Goal: Check status: Check status

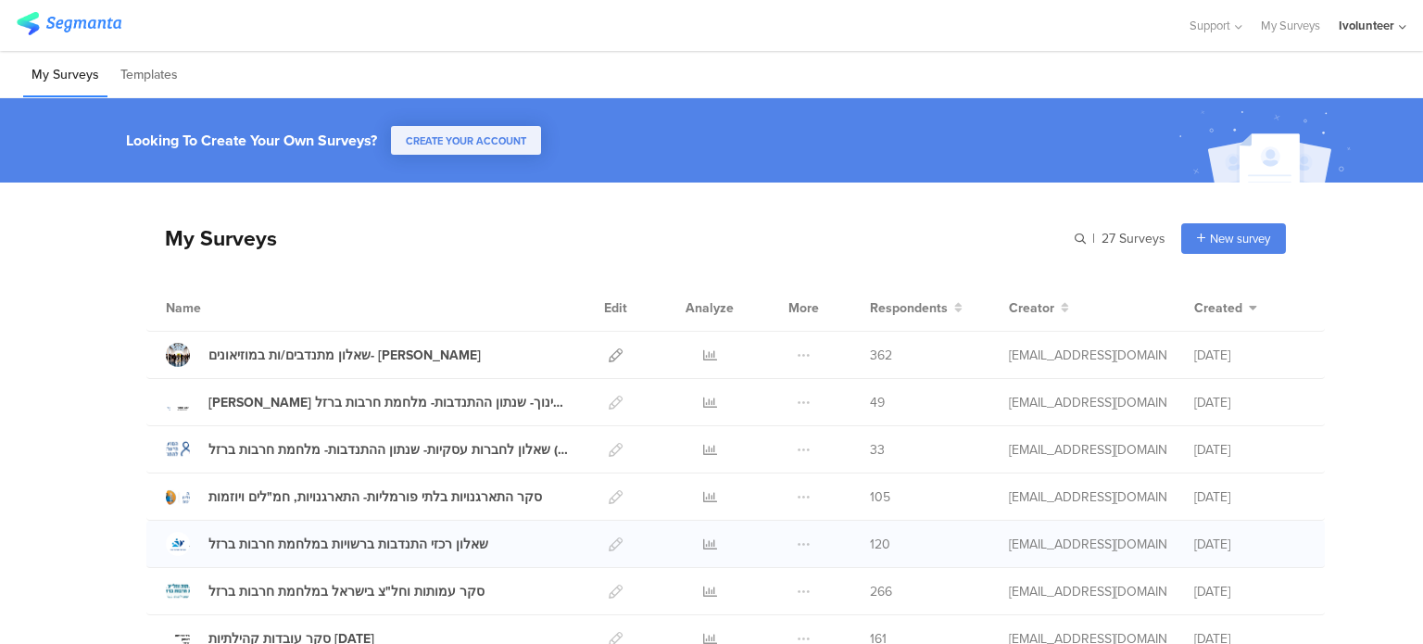
scroll to position [185, 0]
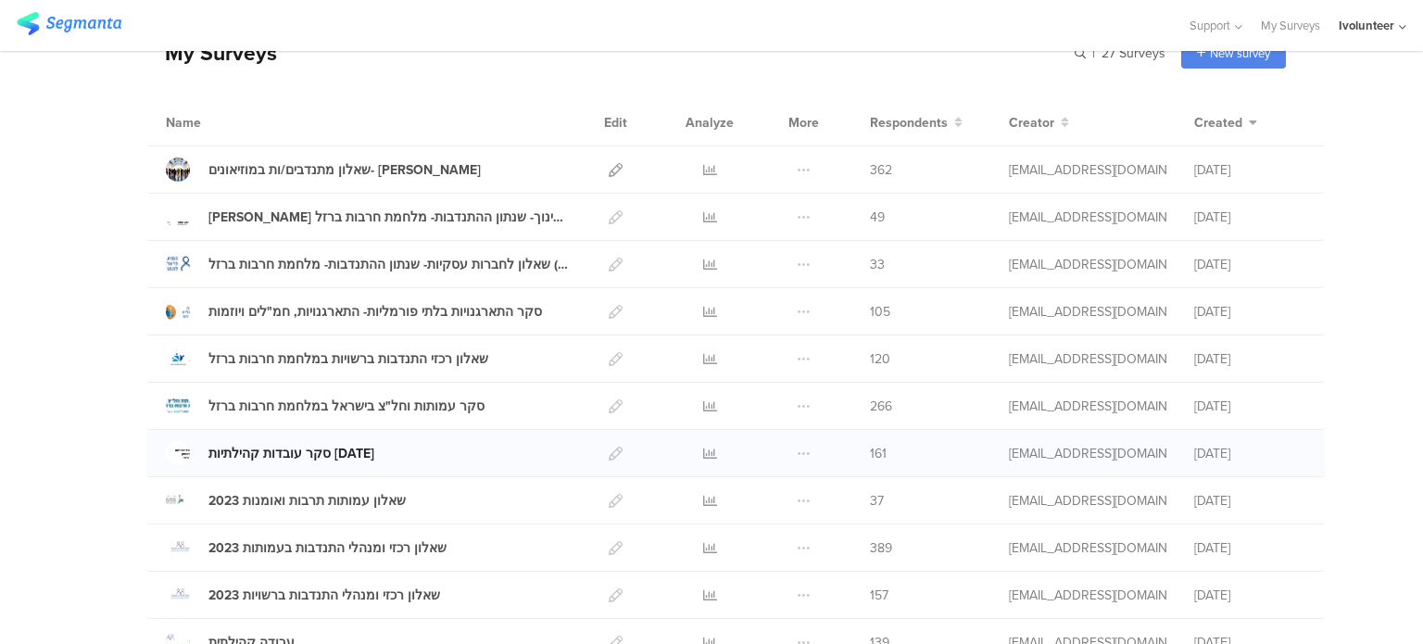
click at [367, 452] on div "סקר עובדות קהילתיות [DATE]" at bounding box center [292, 453] width 166 height 19
click at [704, 455] on icon at bounding box center [710, 454] width 14 height 14
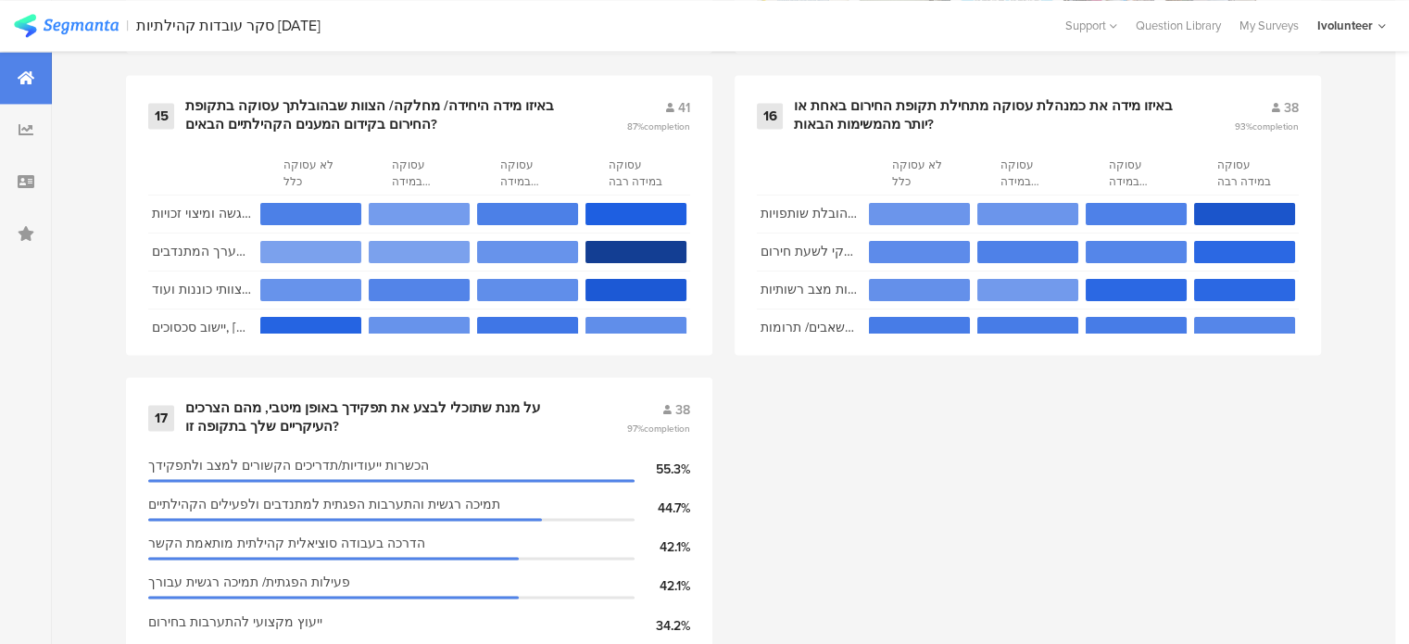
scroll to position [2982, 0]
